Goal: Communication & Community: Participate in discussion

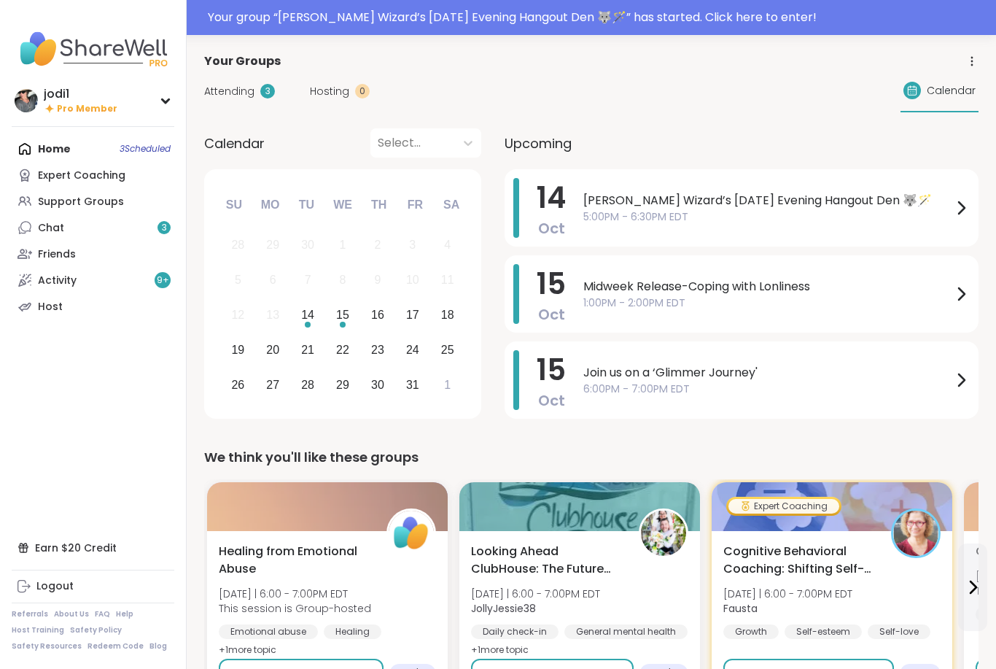
click at [751, 23] on div "Your group “ [PERSON_NAME] Wizard’s [DATE] Evening Hangout Den 🐺🪄 ” has started…" at bounding box center [597, 17] width 779 height 17
click at [746, 18] on div at bounding box center [498, 17] width 996 height 35
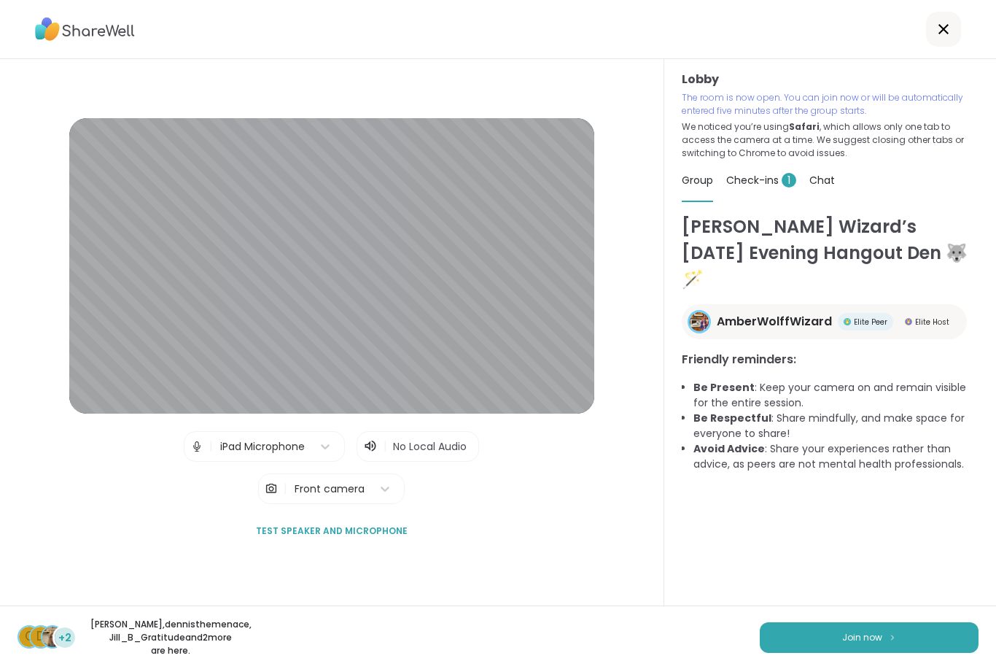
click at [869, 636] on span "Join now" at bounding box center [862, 637] width 40 height 13
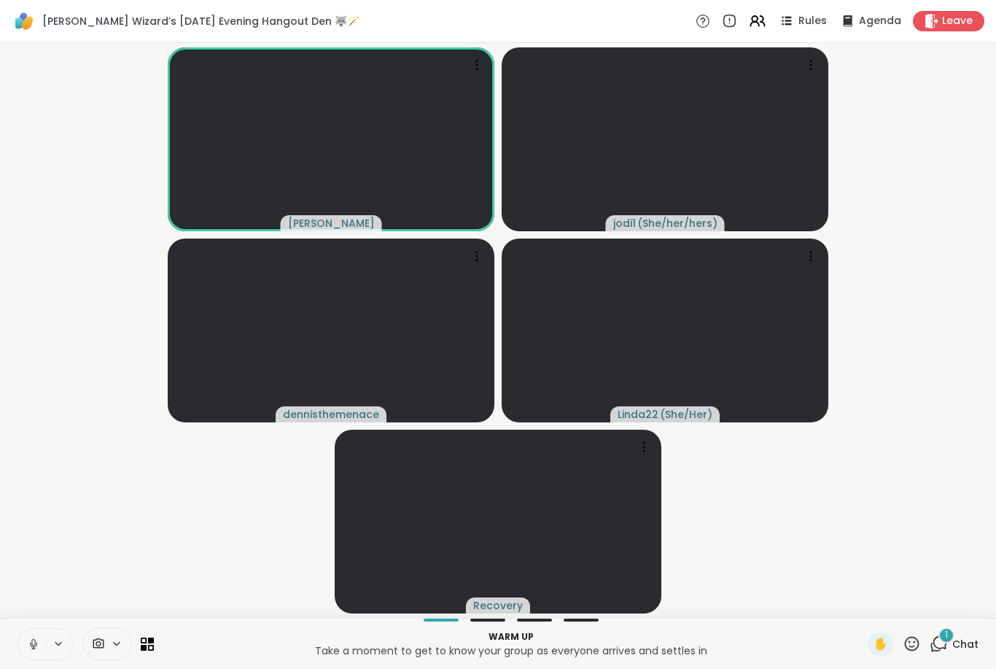
click at [35, 647] on icon at bounding box center [33, 643] width 13 height 13
